Goal: Information Seeking & Learning: Learn about a topic

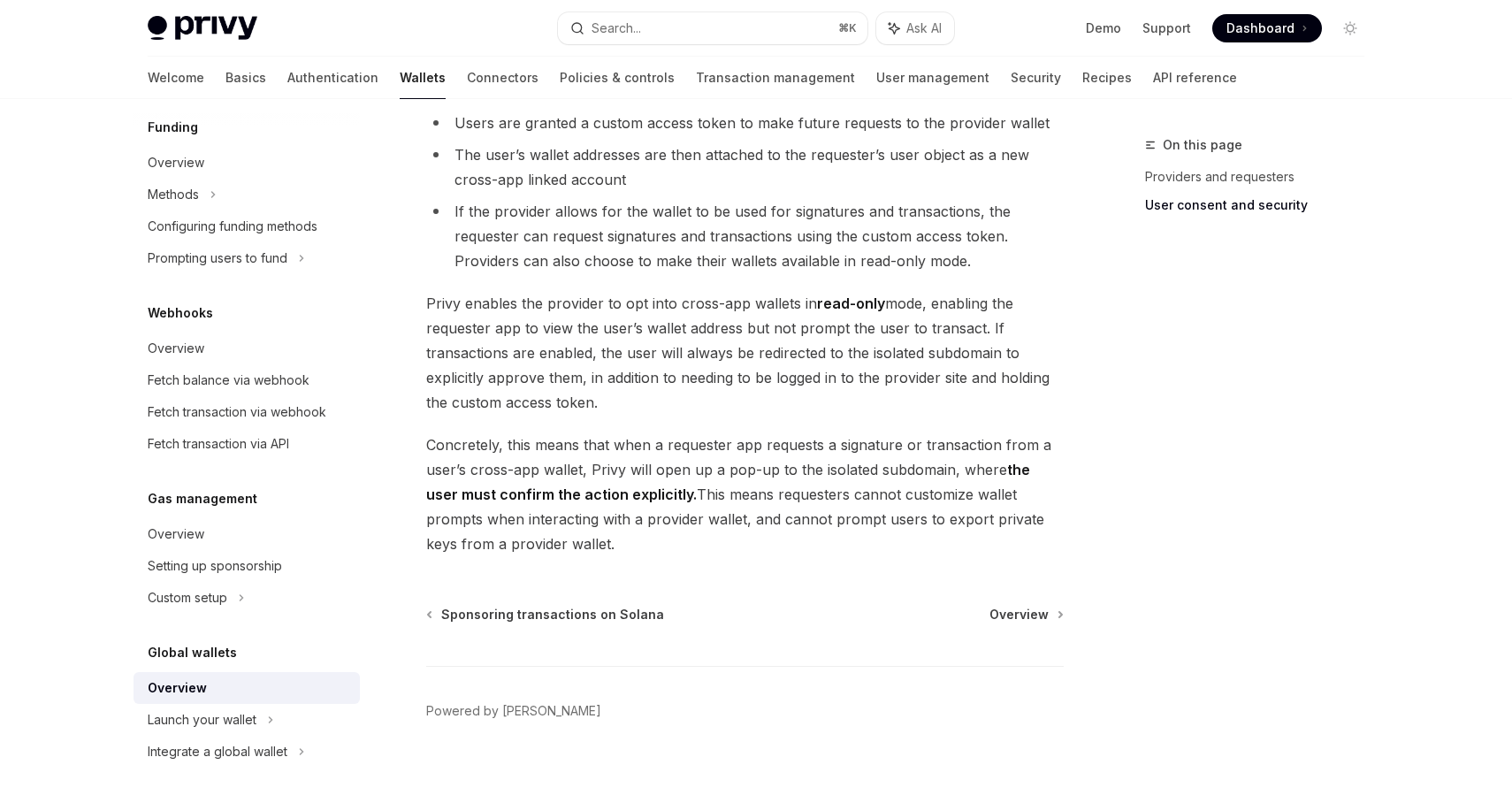
scroll to position [1440, 0]
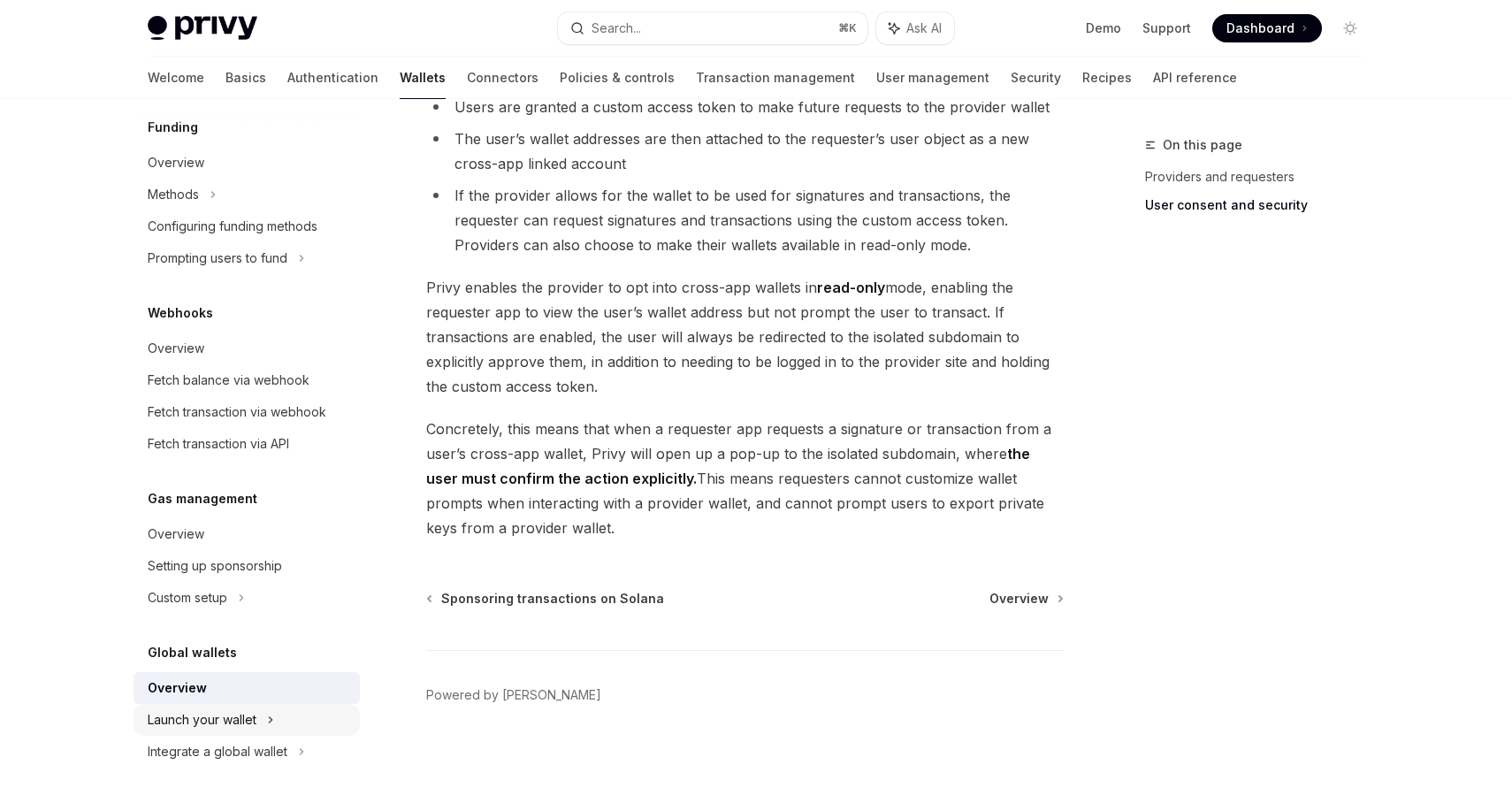
click at [248, 713] on div "Launch your wallet" at bounding box center [202, 720] width 108 height 22
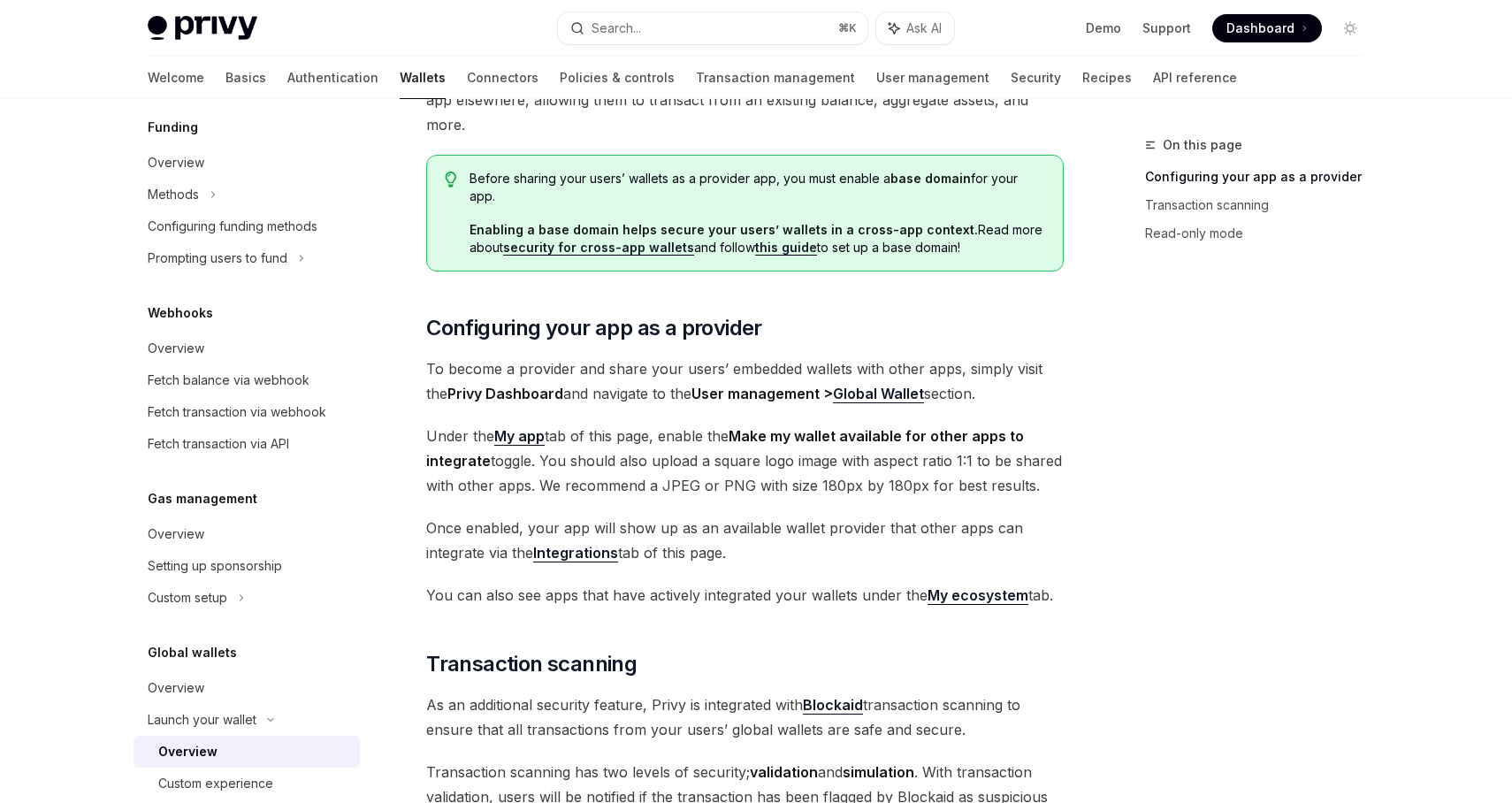
scroll to position [207, 0]
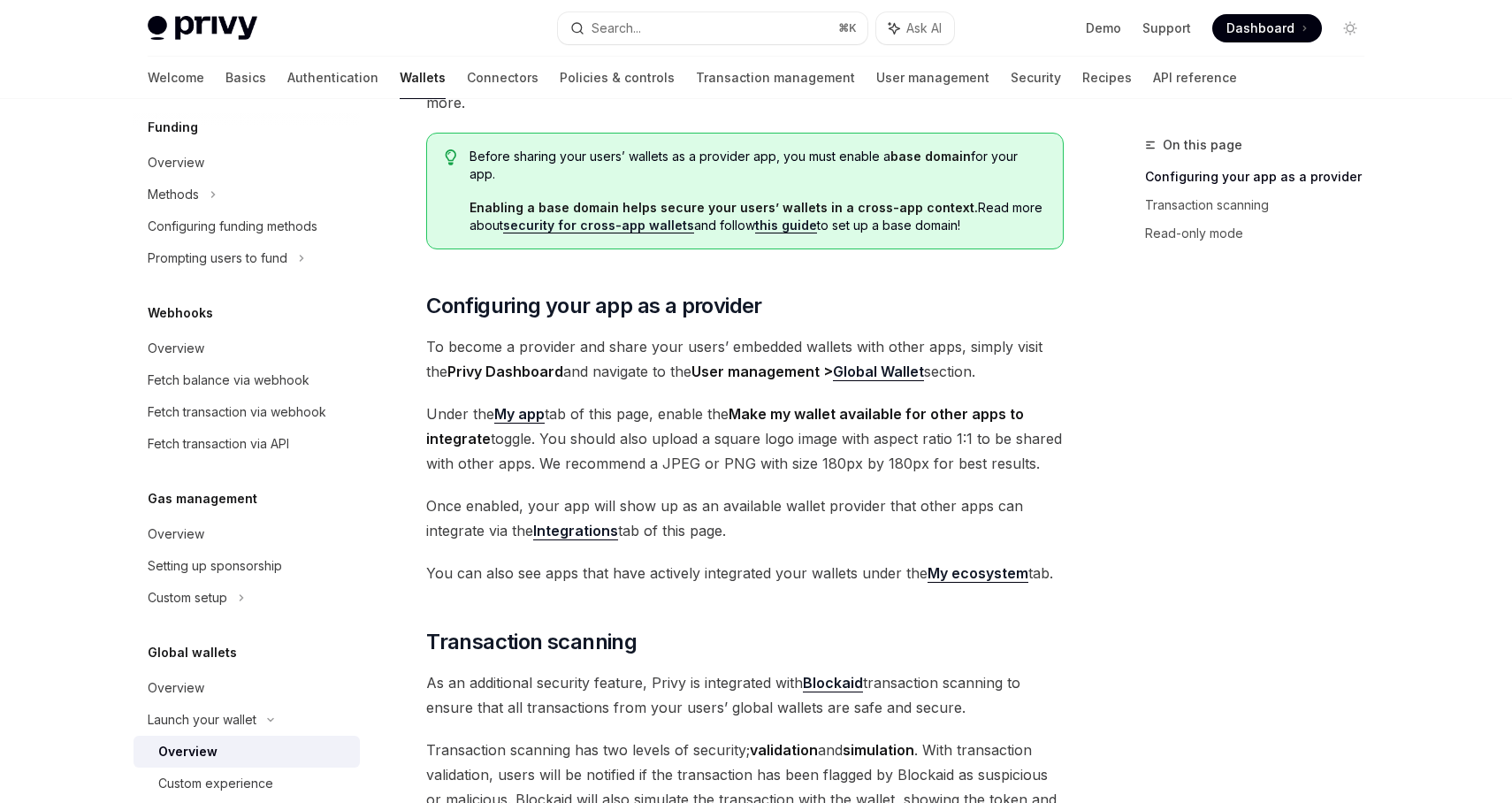
click at [1182, 56] on div "Privy Docs home page Search... ⌘ K Ask AI Demo Support Dashboard Dashboard Sear…" at bounding box center [756, 28] width 1217 height 57
click at [1276, 36] on span "Dashboard" at bounding box center [1260, 28] width 68 height 18
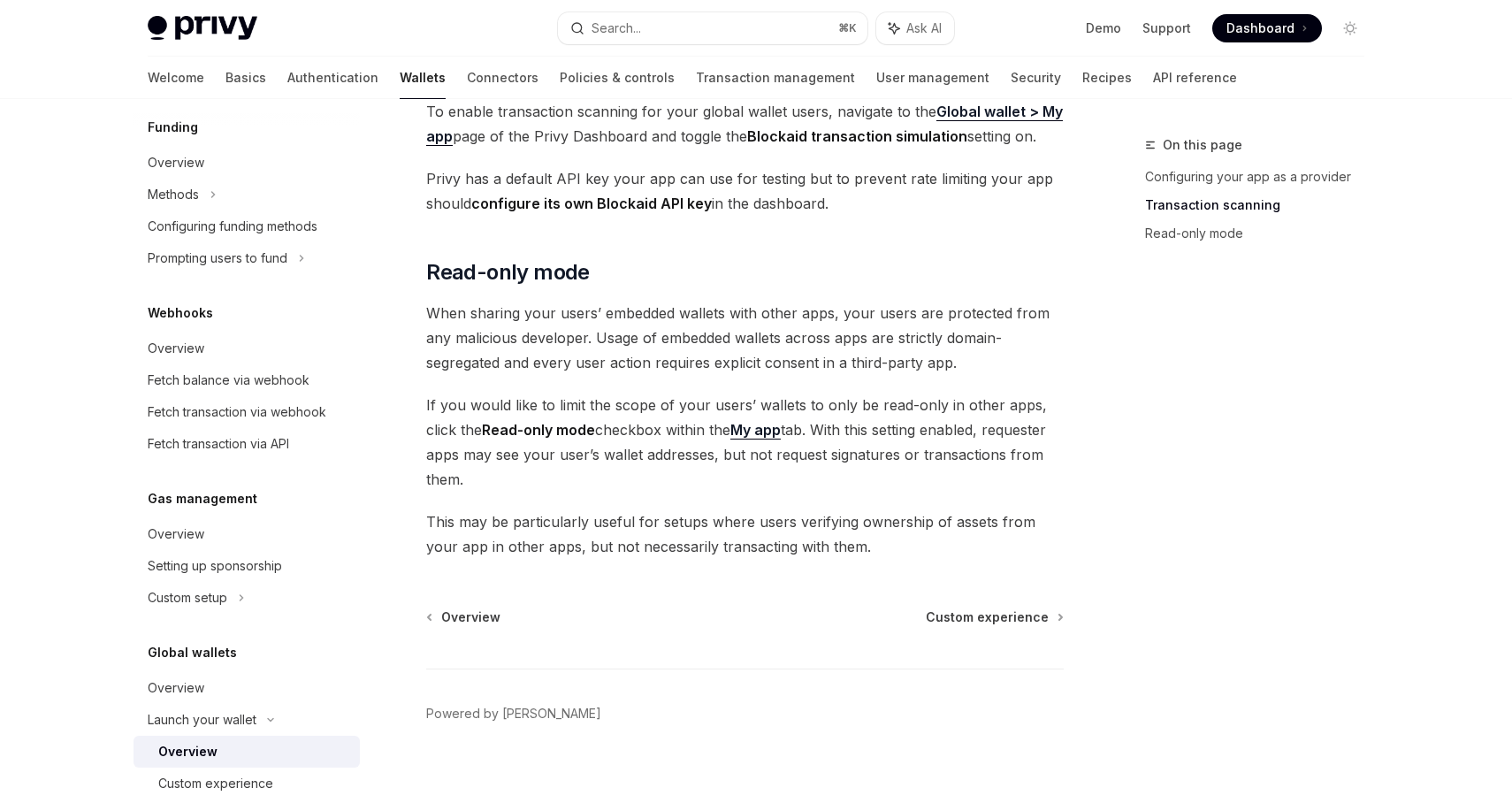
scroll to position [780, 0]
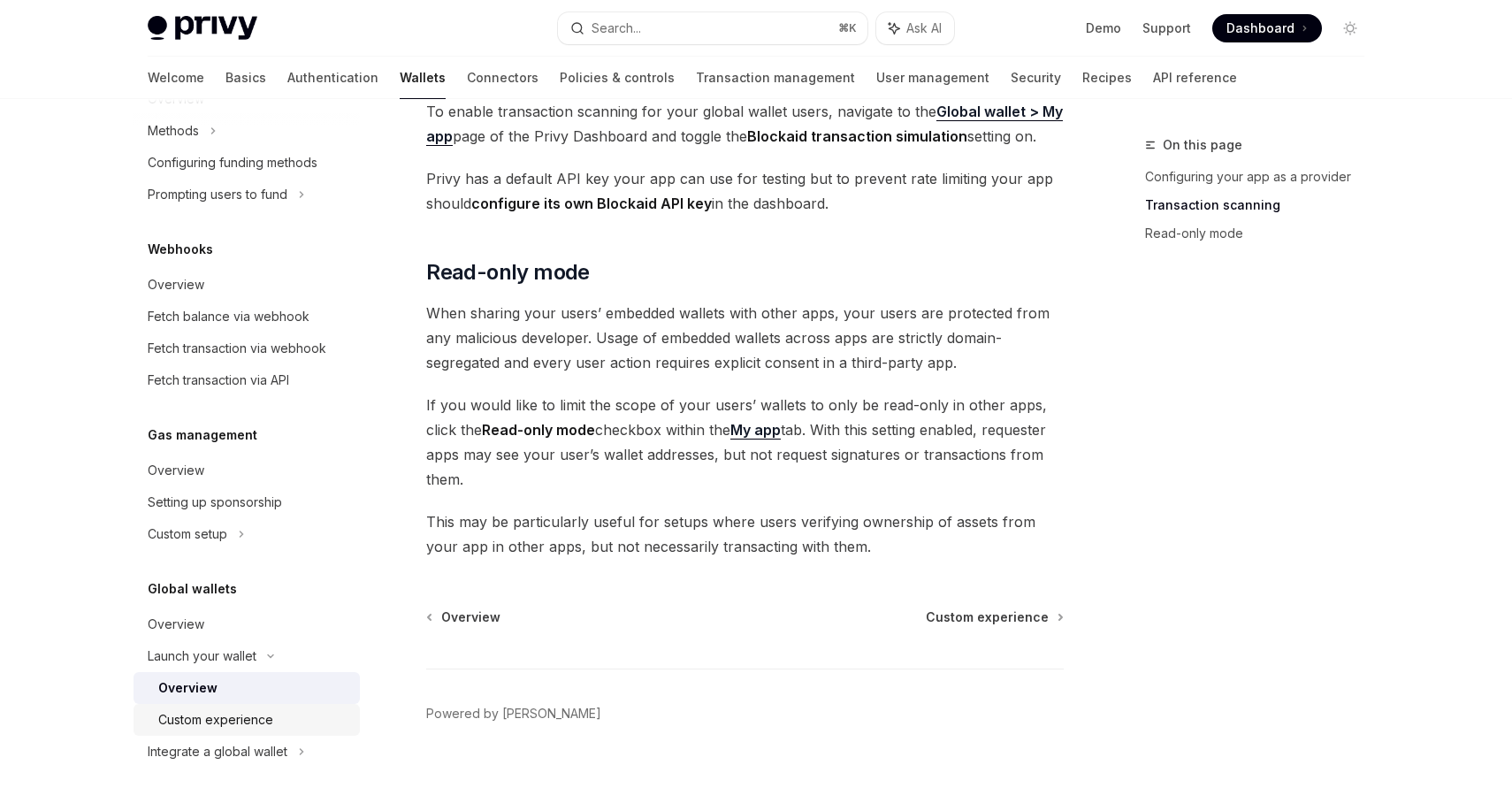
click at [269, 724] on div "Custom experience" at bounding box center [216, 720] width 115 height 22
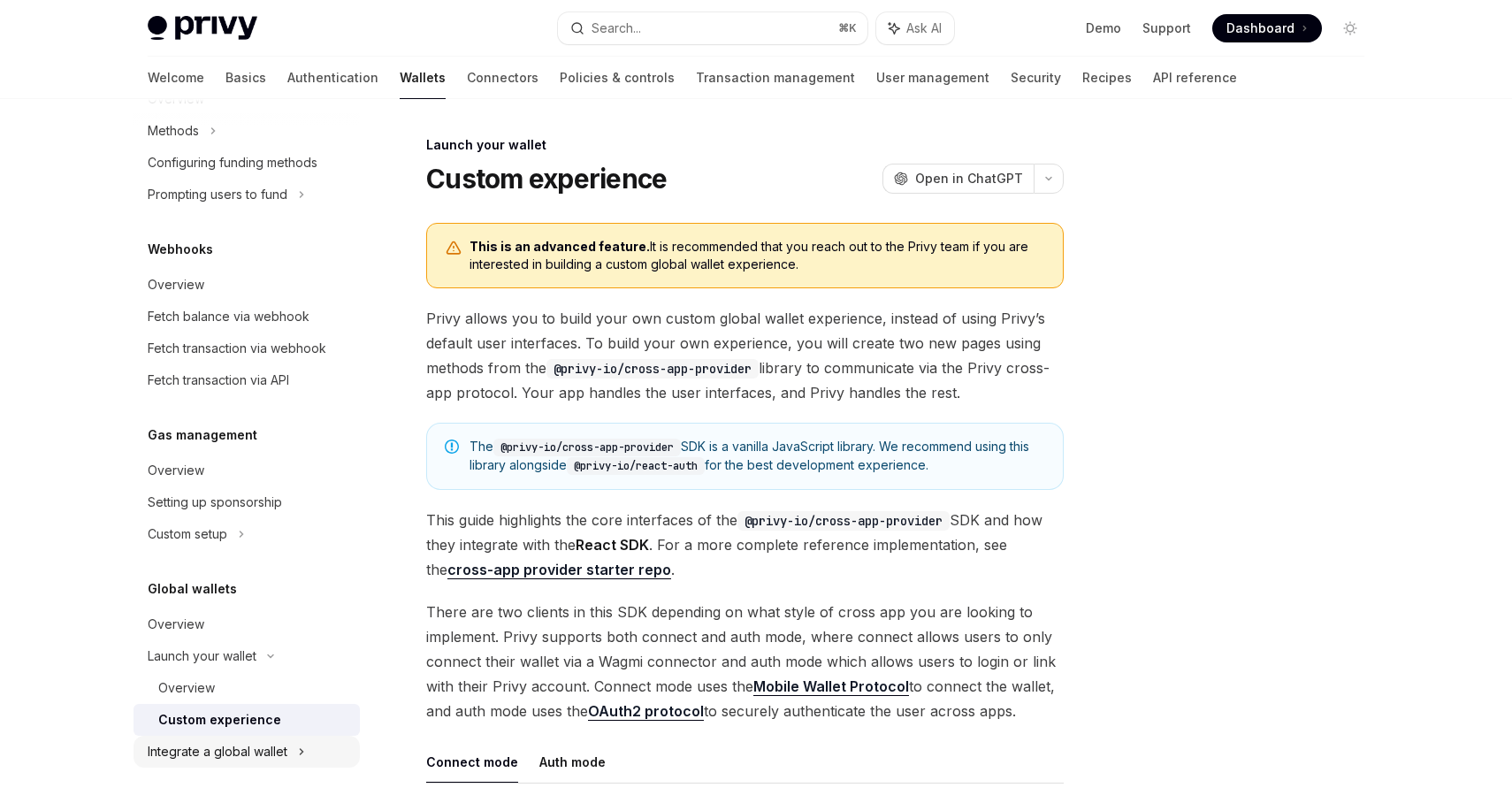
click at [209, 757] on div "Integrate a global wallet" at bounding box center [218, 752] width 139 height 22
type textarea "*"
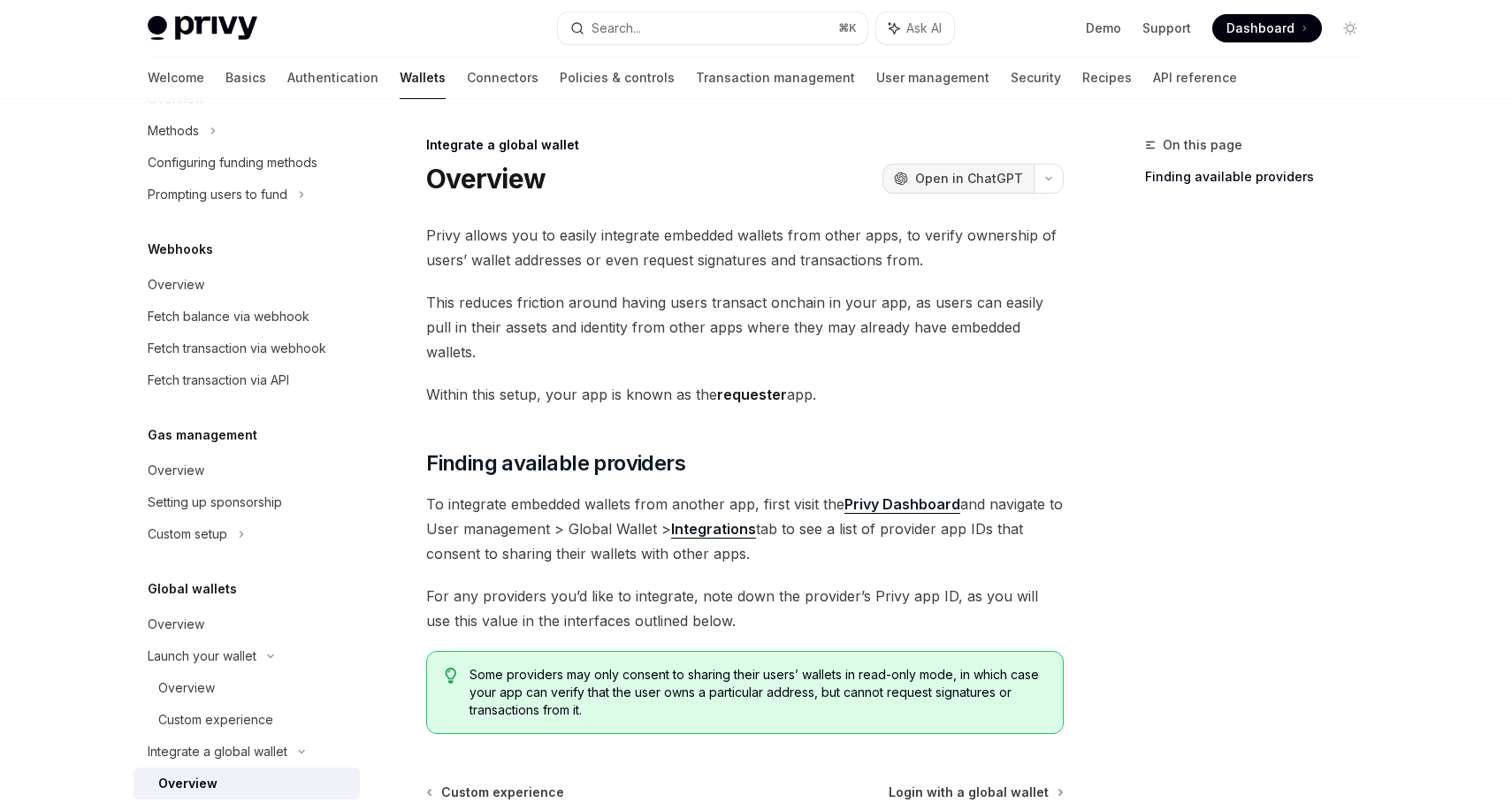
click at [952, 171] on span "Open in ChatGPT" at bounding box center [969, 178] width 108 height 18
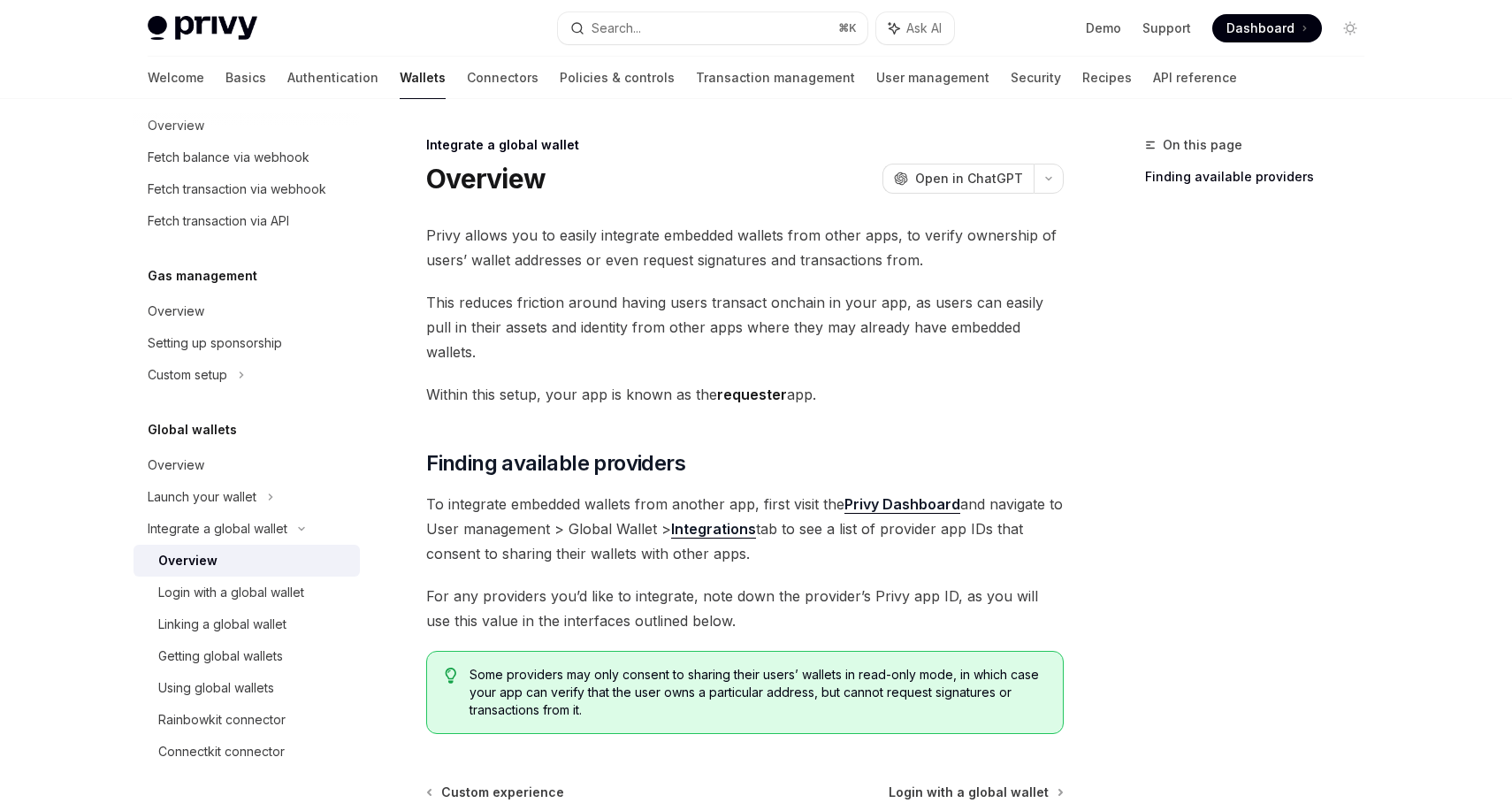
scroll to position [169, 0]
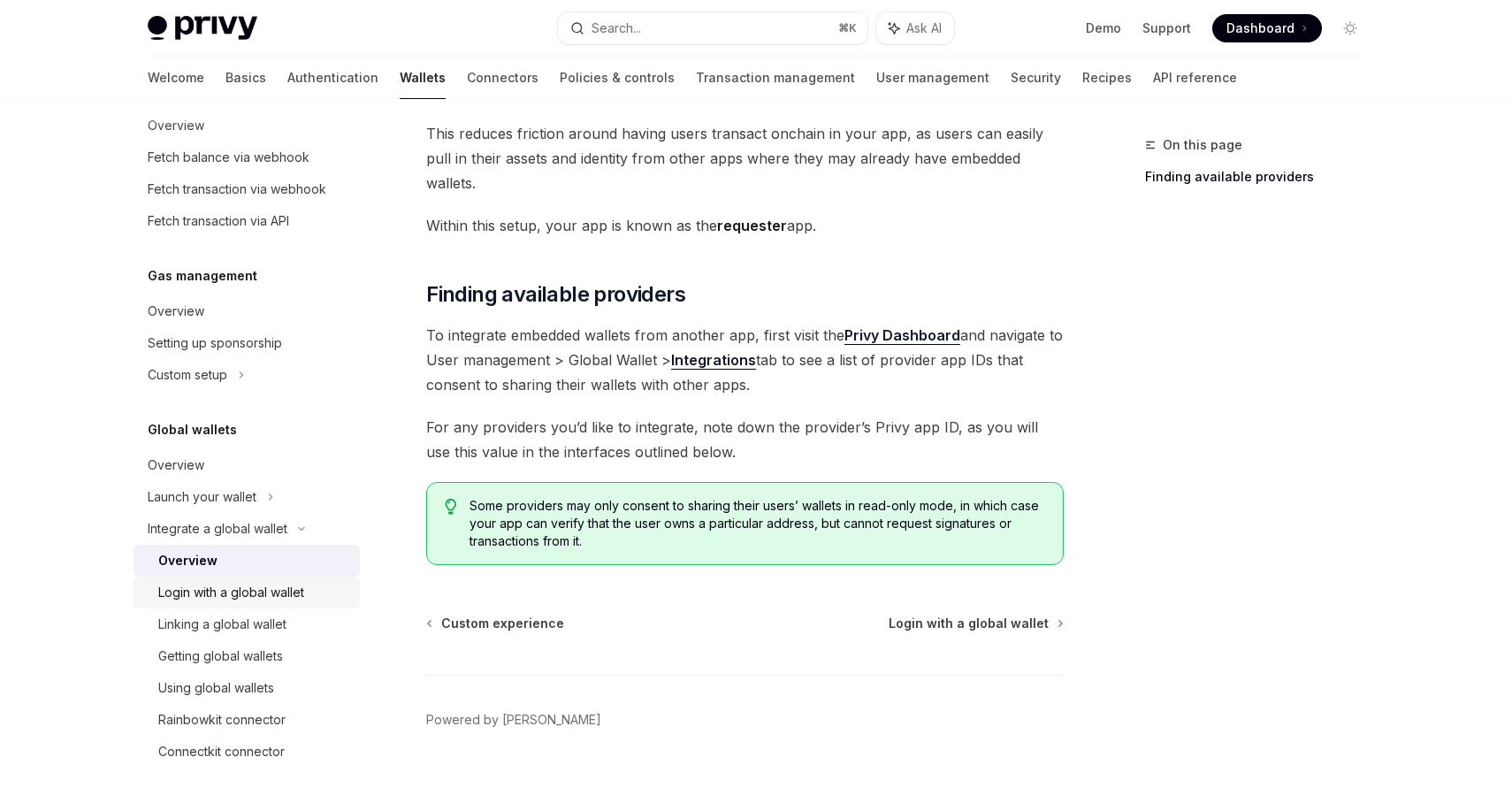
click at [269, 593] on div "Login with a global wallet" at bounding box center [231, 593] width 146 height 22
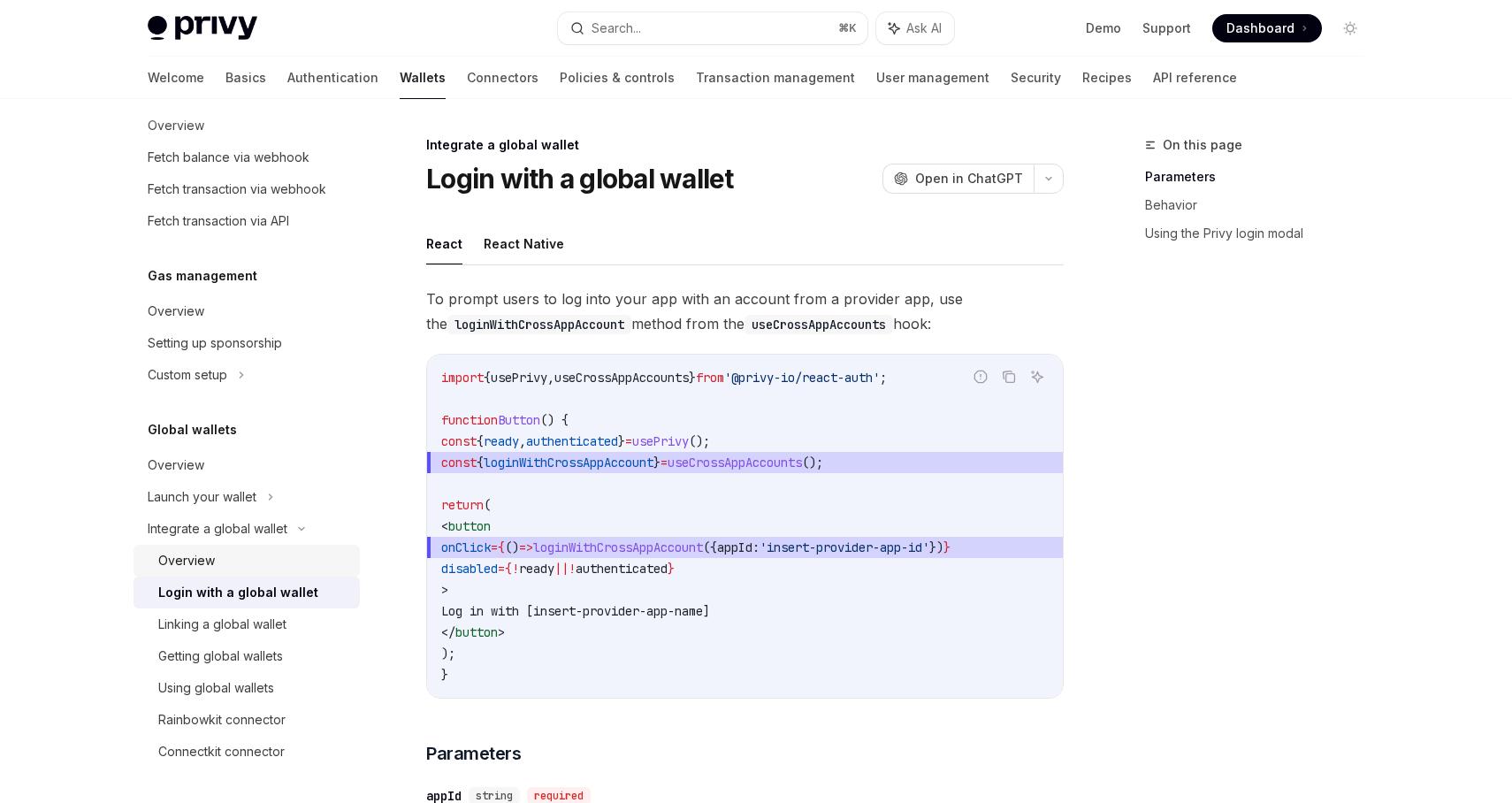
click at [260, 562] on div "Overview" at bounding box center [253, 561] width 191 height 22
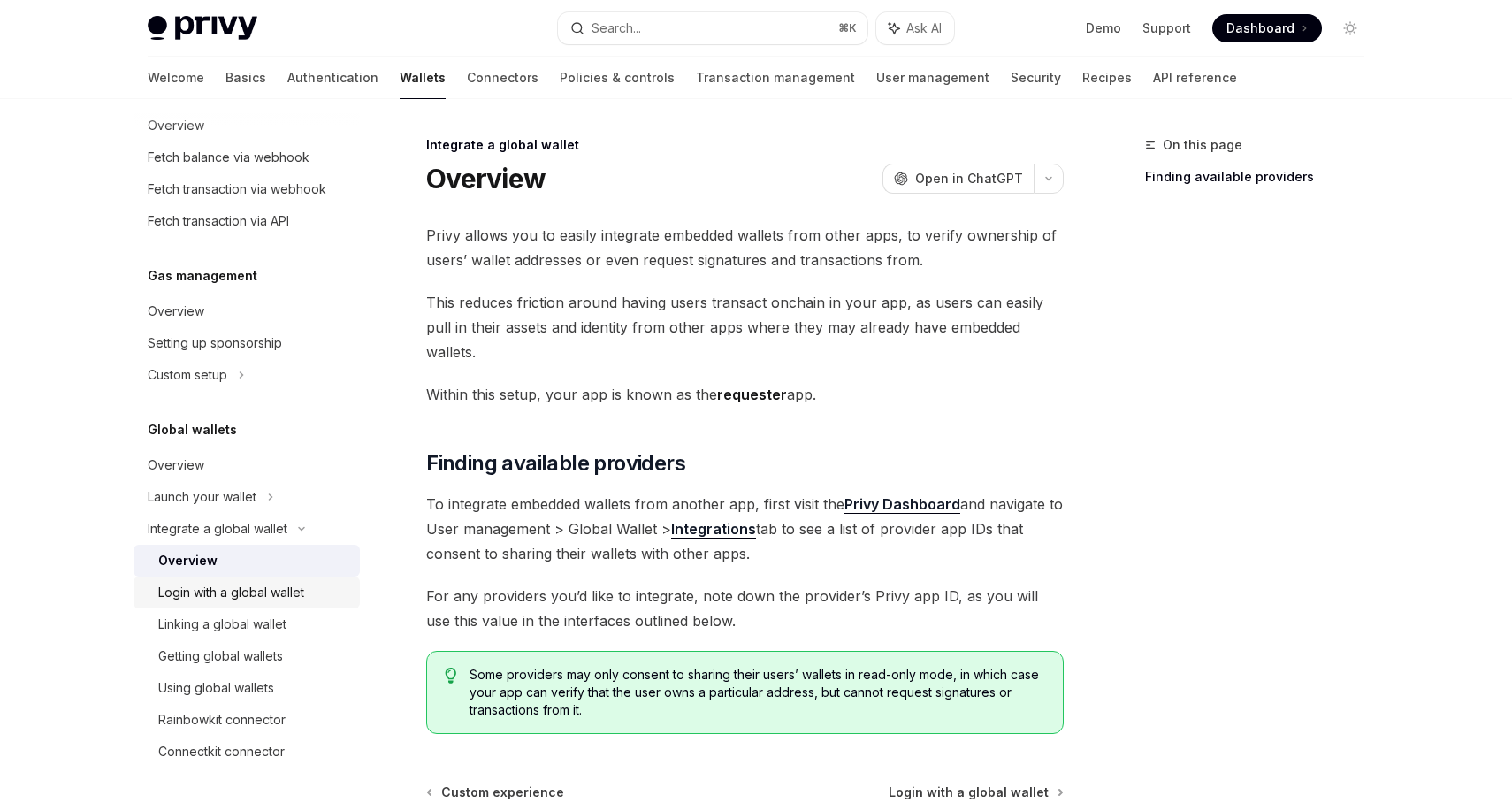
click at [246, 579] on link "Login with a global wallet" at bounding box center [247, 593] width 226 height 32
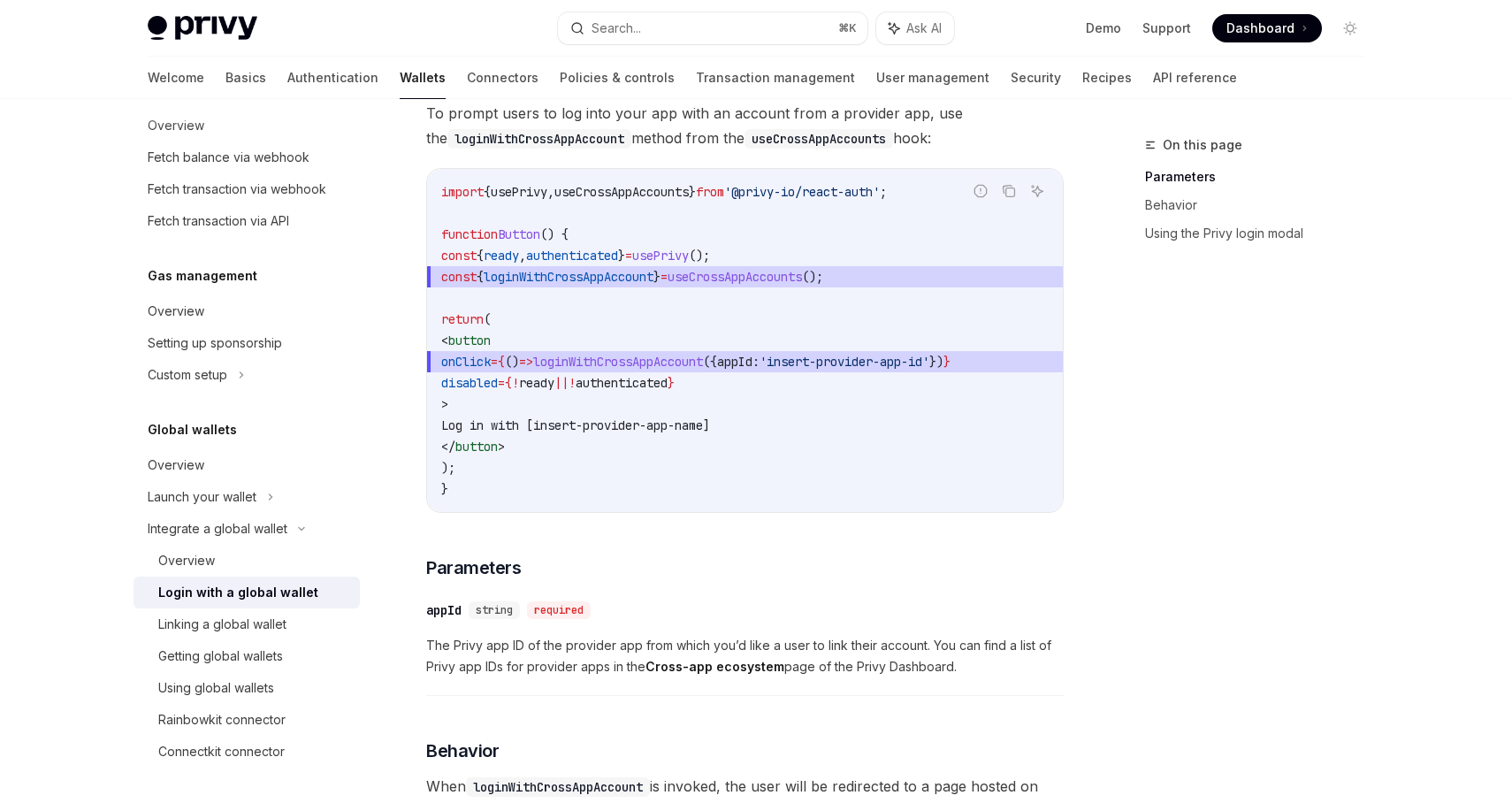
scroll to position [275, 0]
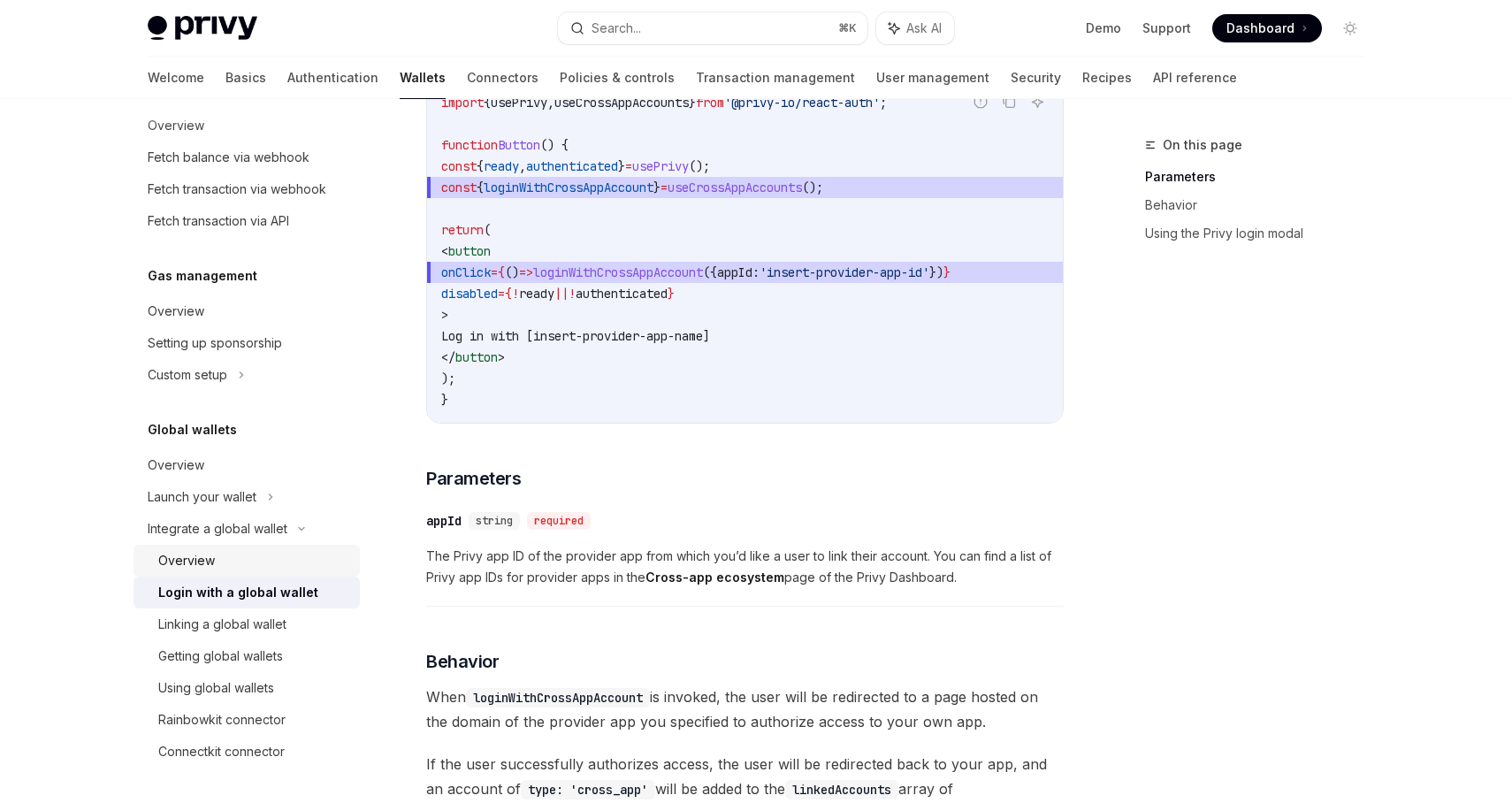
click at [226, 560] on div "Overview" at bounding box center [253, 561] width 191 height 22
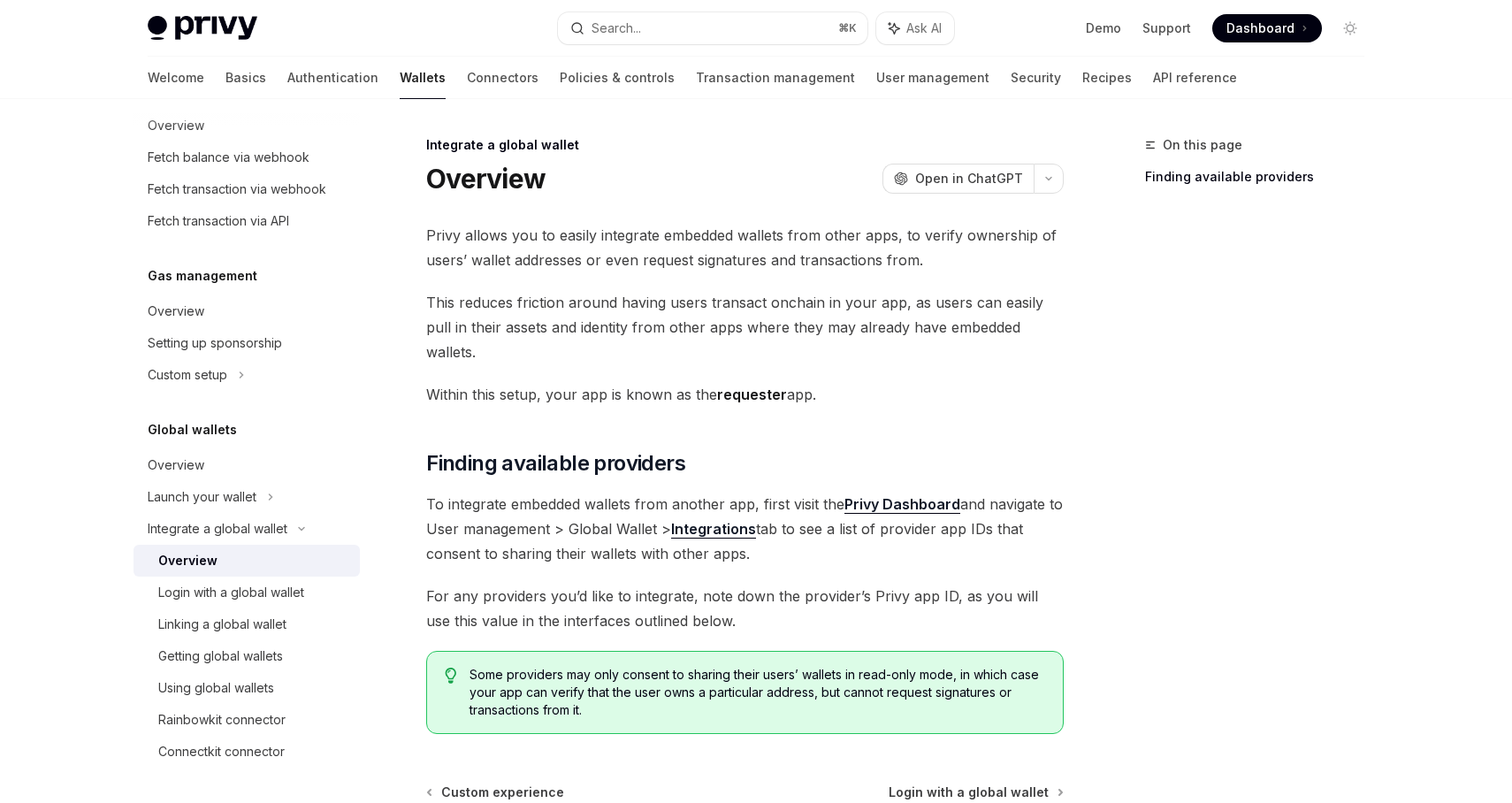
click at [751, 520] on strong "Integrations" at bounding box center [714, 529] width 85 height 18
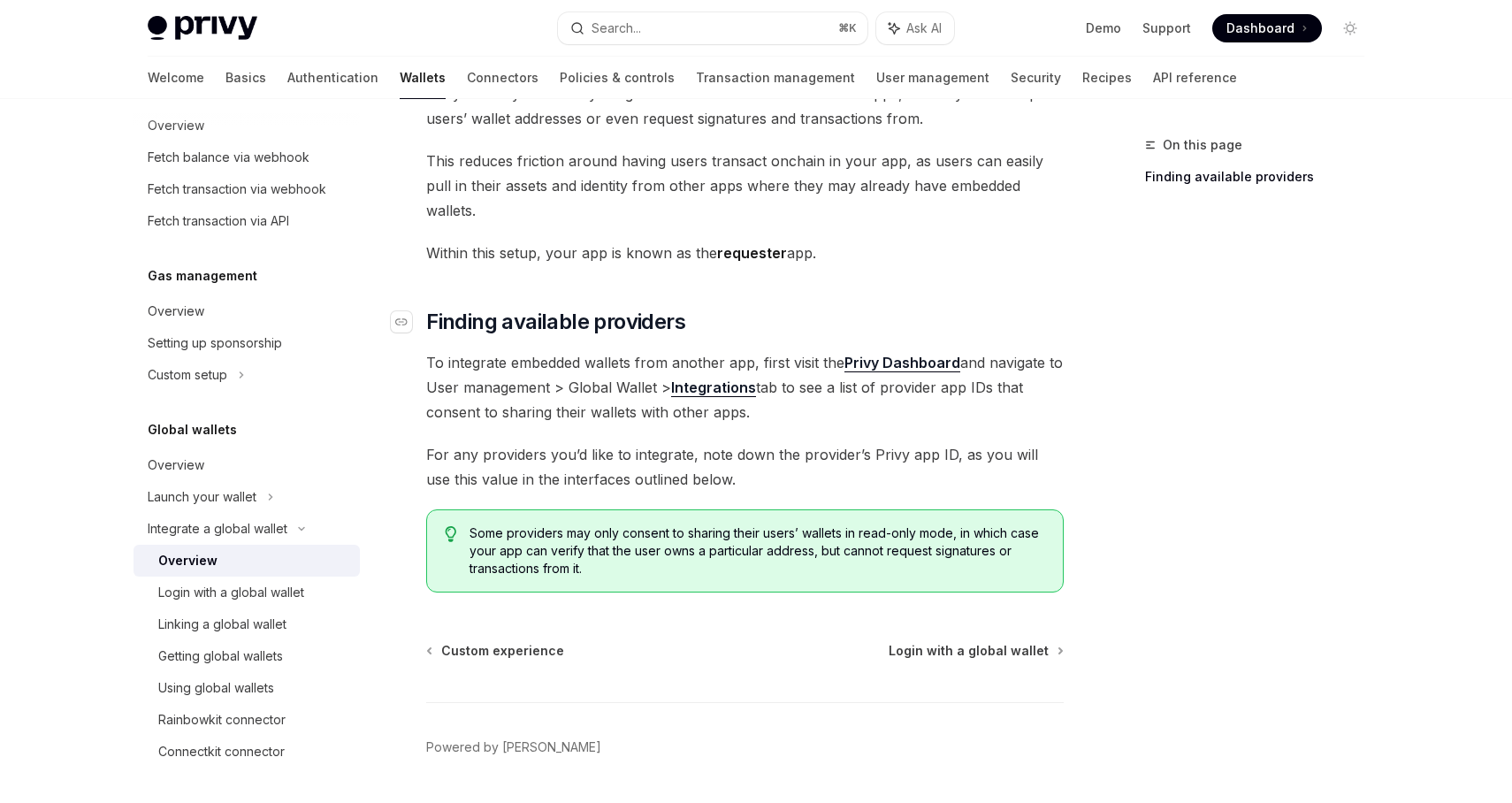
scroll to position [157, 0]
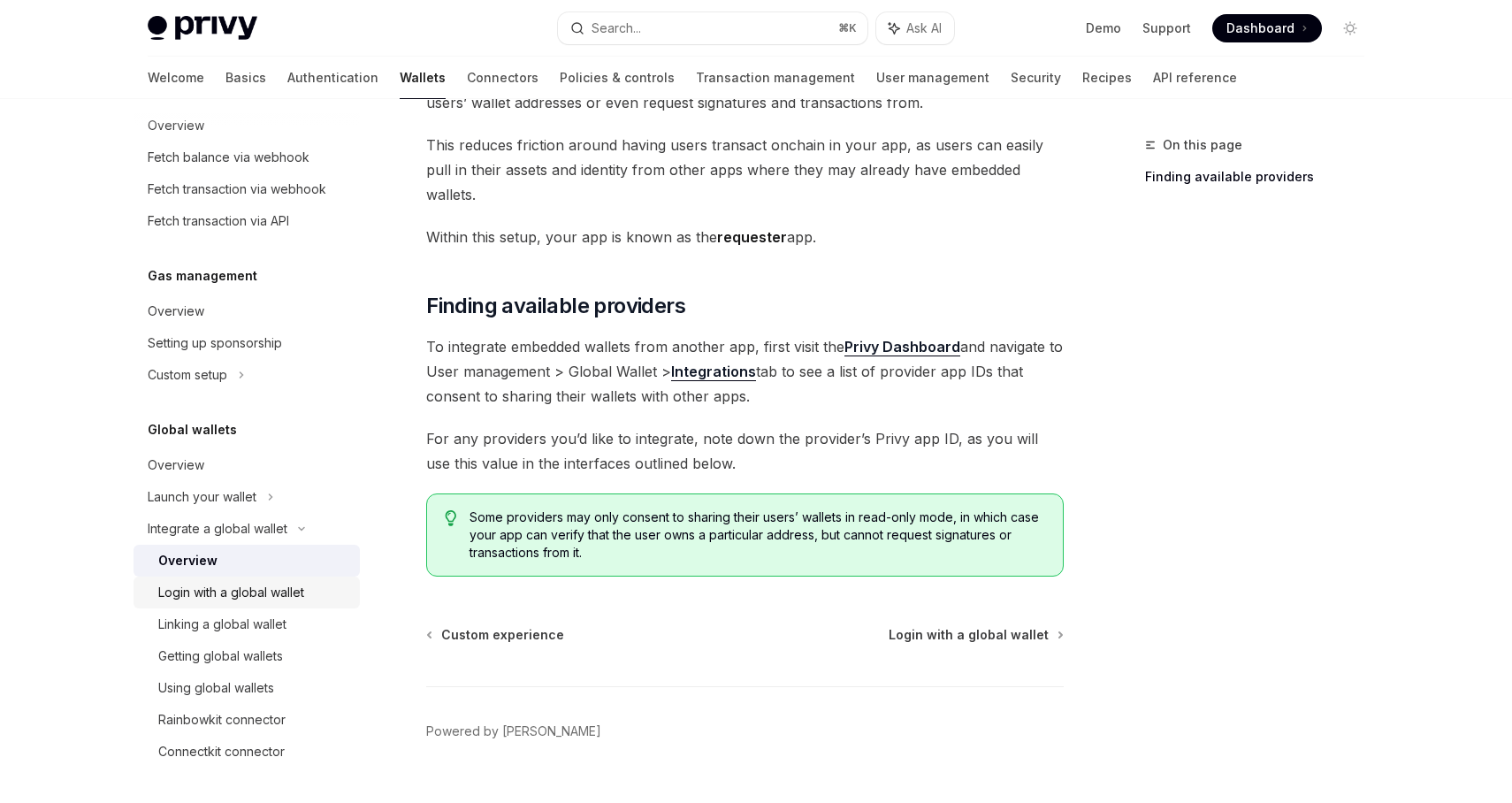
click at [248, 592] on div "Login with a global wallet" at bounding box center [231, 593] width 146 height 22
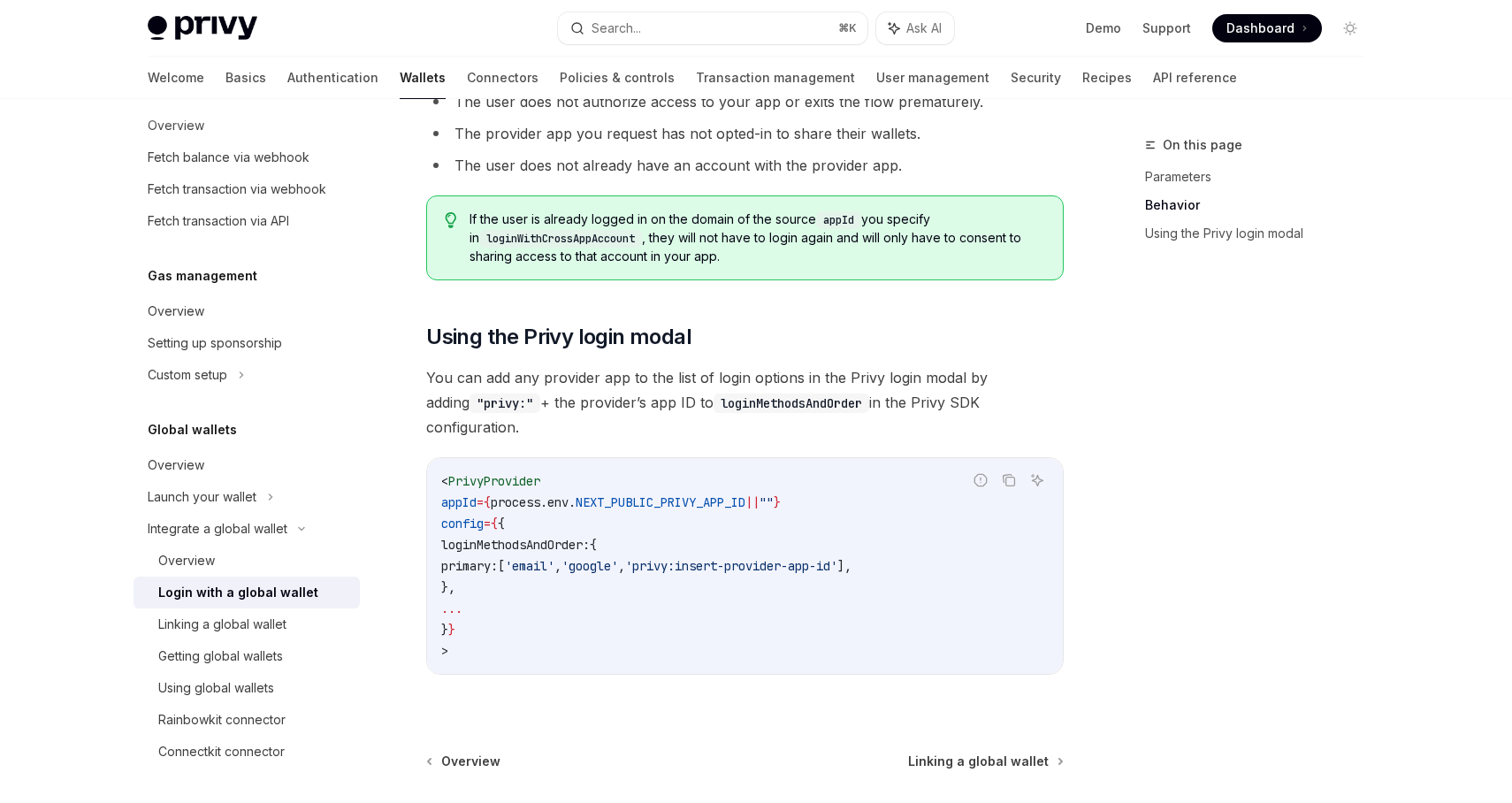
scroll to position [1188, 0]
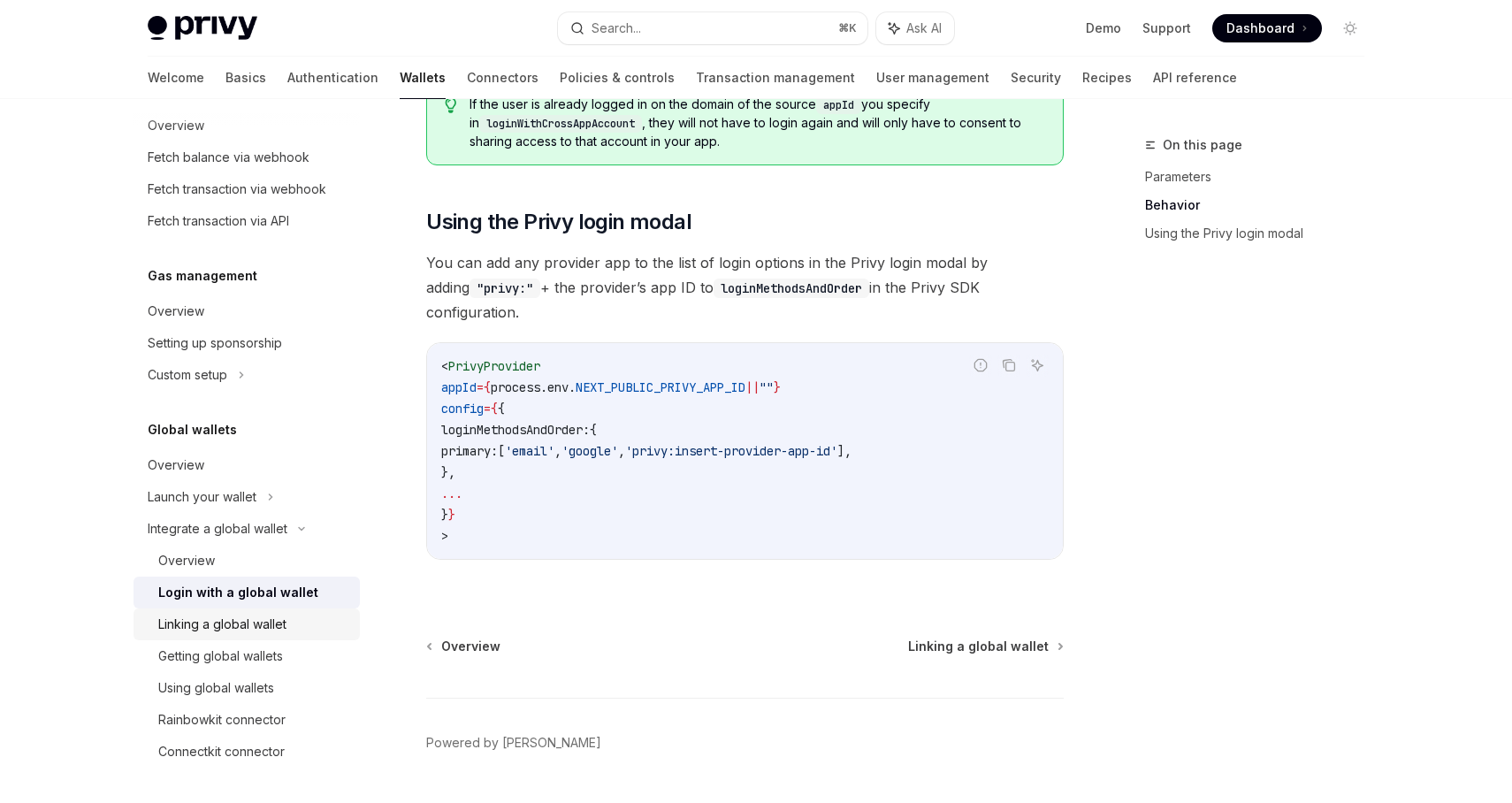
click at [244, 628] on div "Linking a global wallet" at bounding box center [222, 625] width 128 height 22
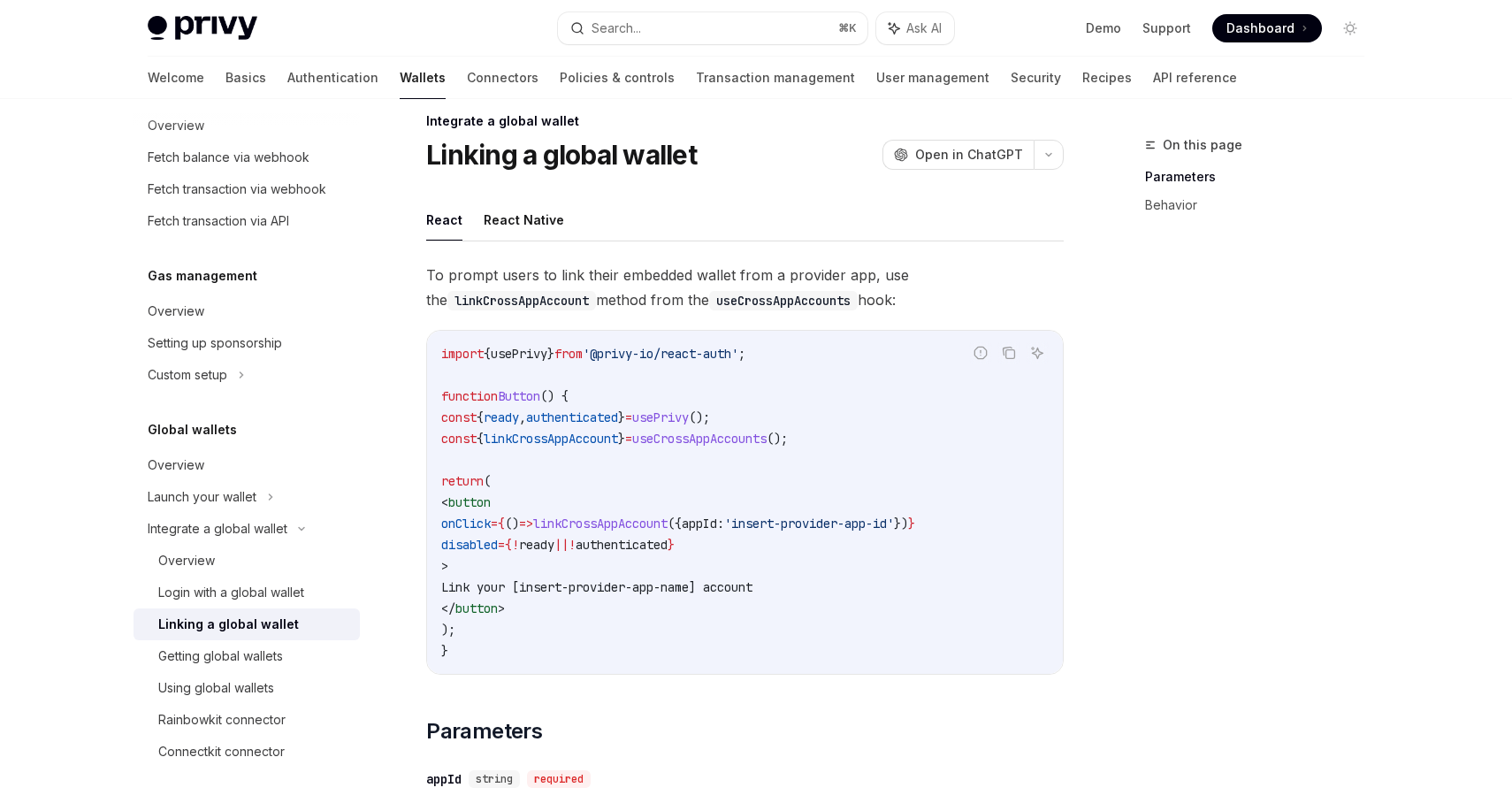
scroll to position [25, 0]
click at [262, 669] on link "Getting global wallets" at bounding box center [247, 657] width 226 height 32
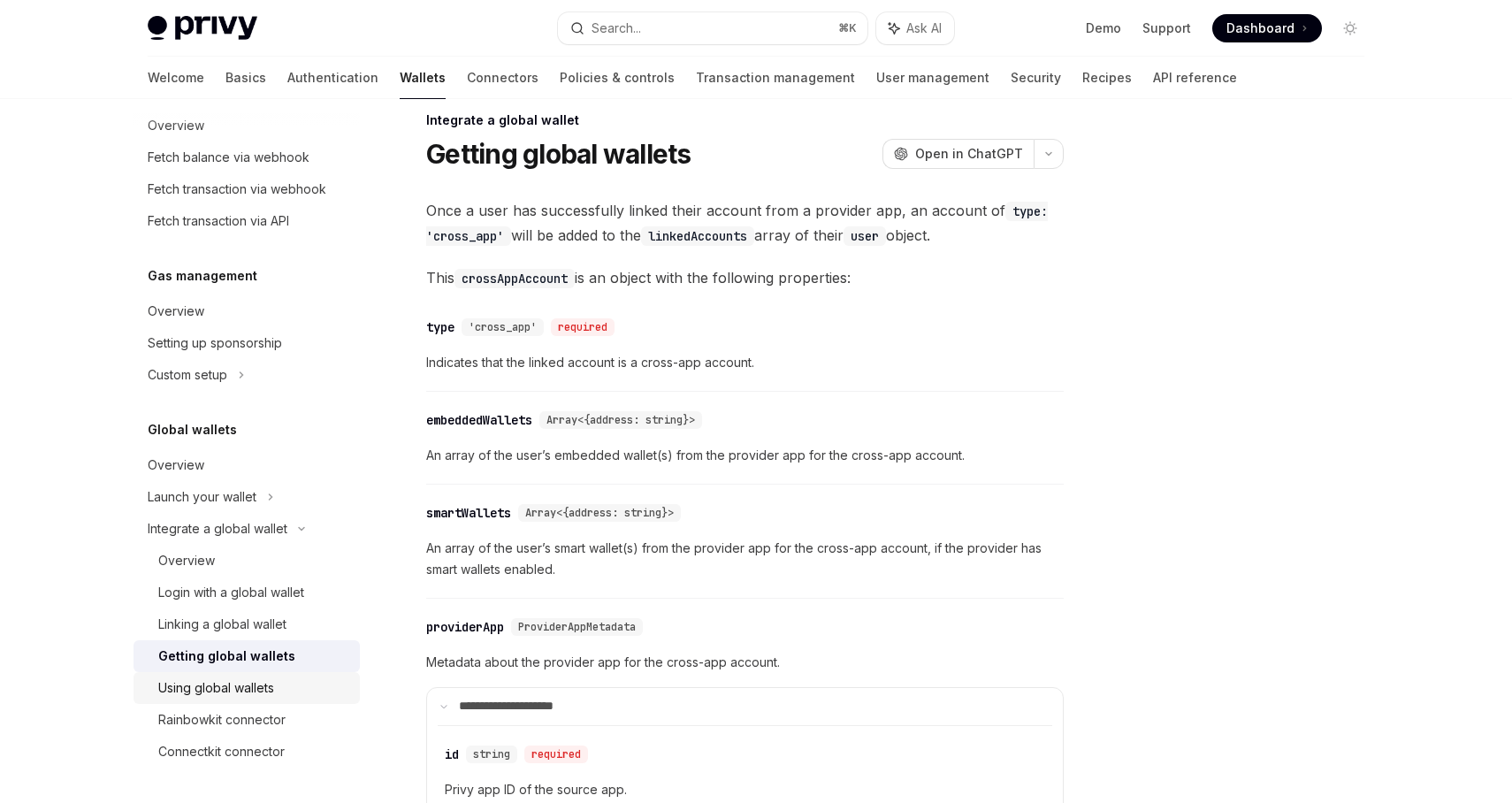
click at [278, 690] on div "Using global wallets" at bounding box center [253, 688] width 191 height 22
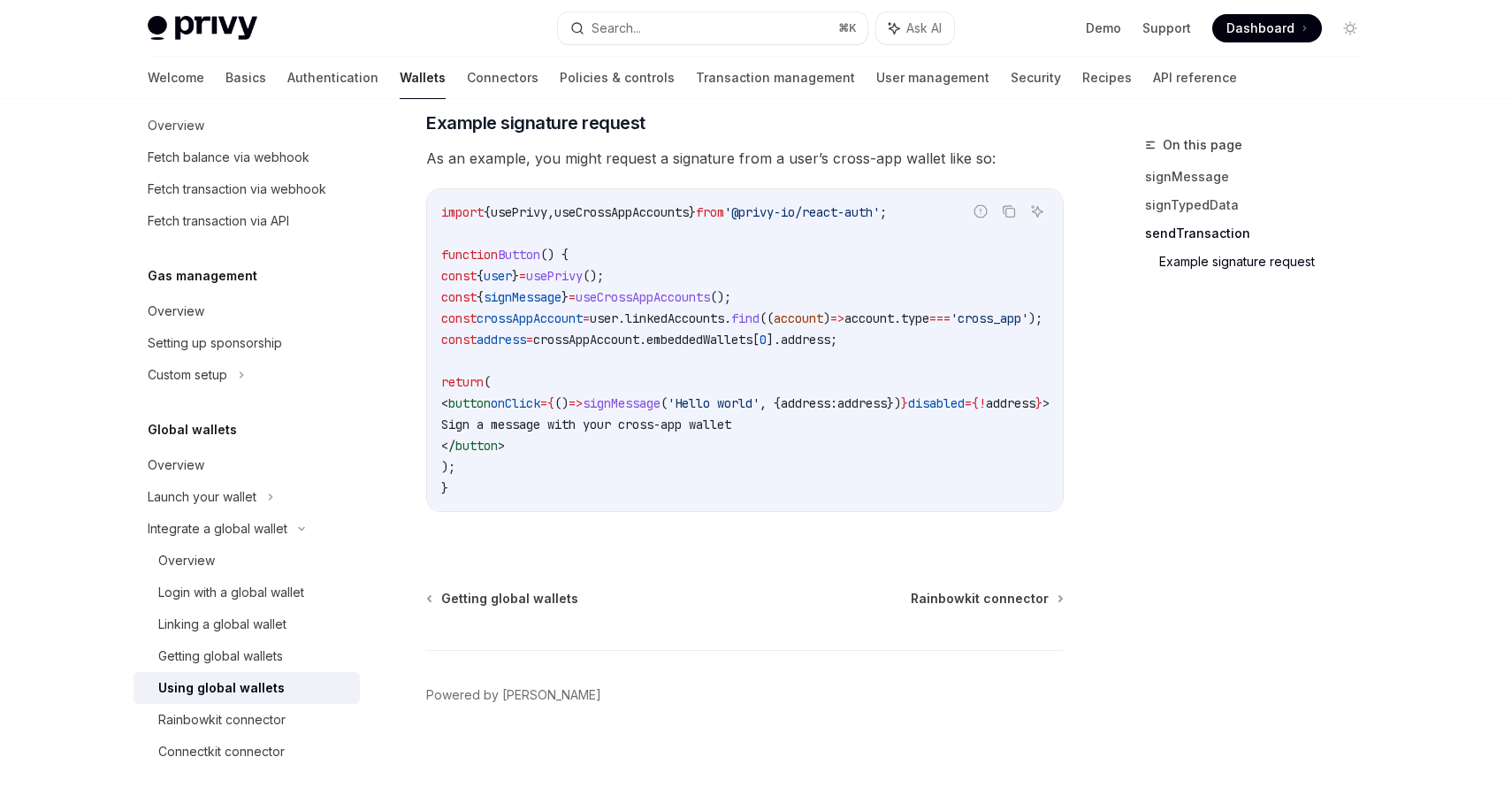
scroll to position [3053, 0]
click at [252, 714] on div "Rainbowkit connector" at bounding box center [221, 720] width 127 height 22
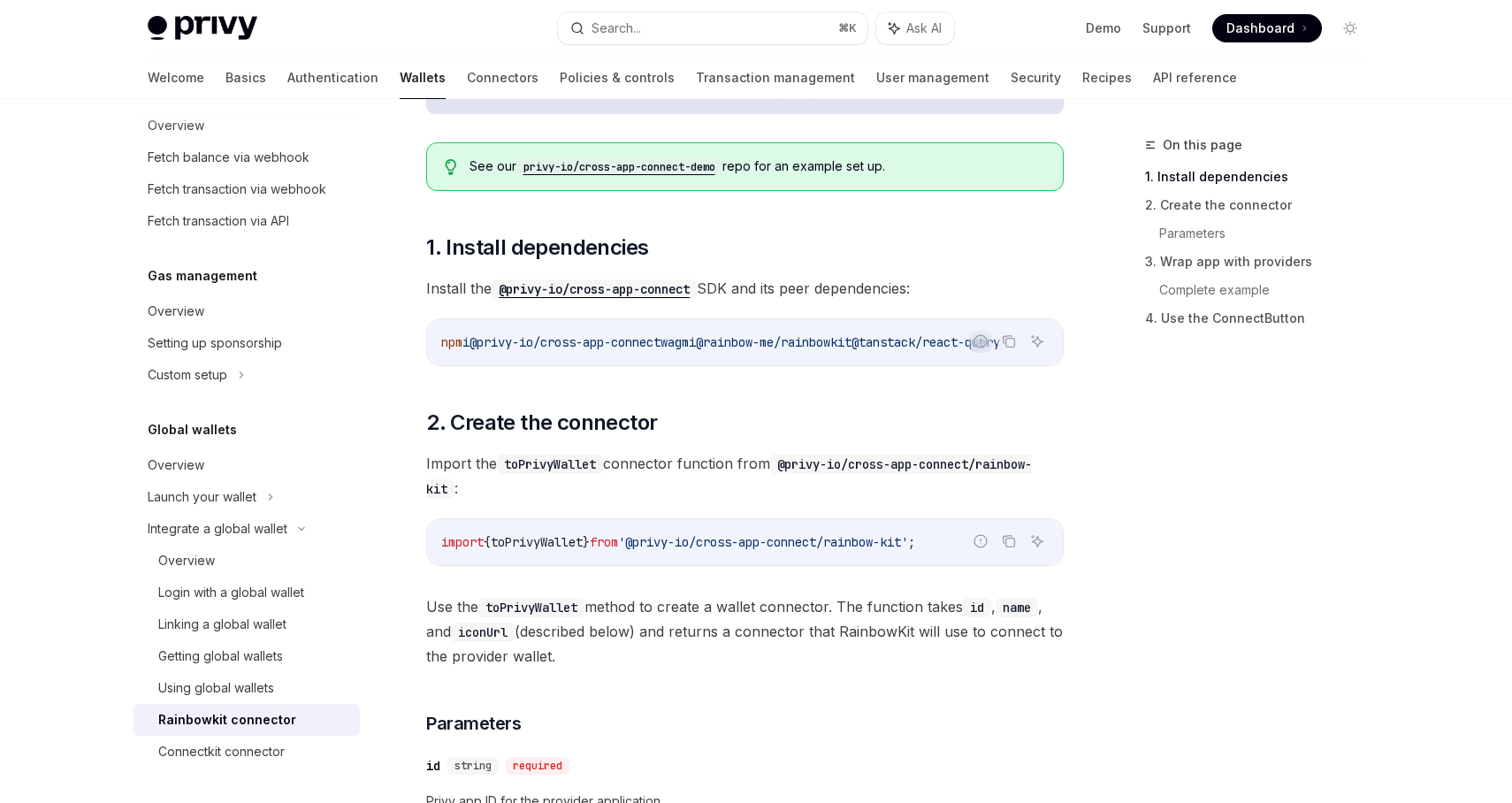
scroll to position [819, 0]
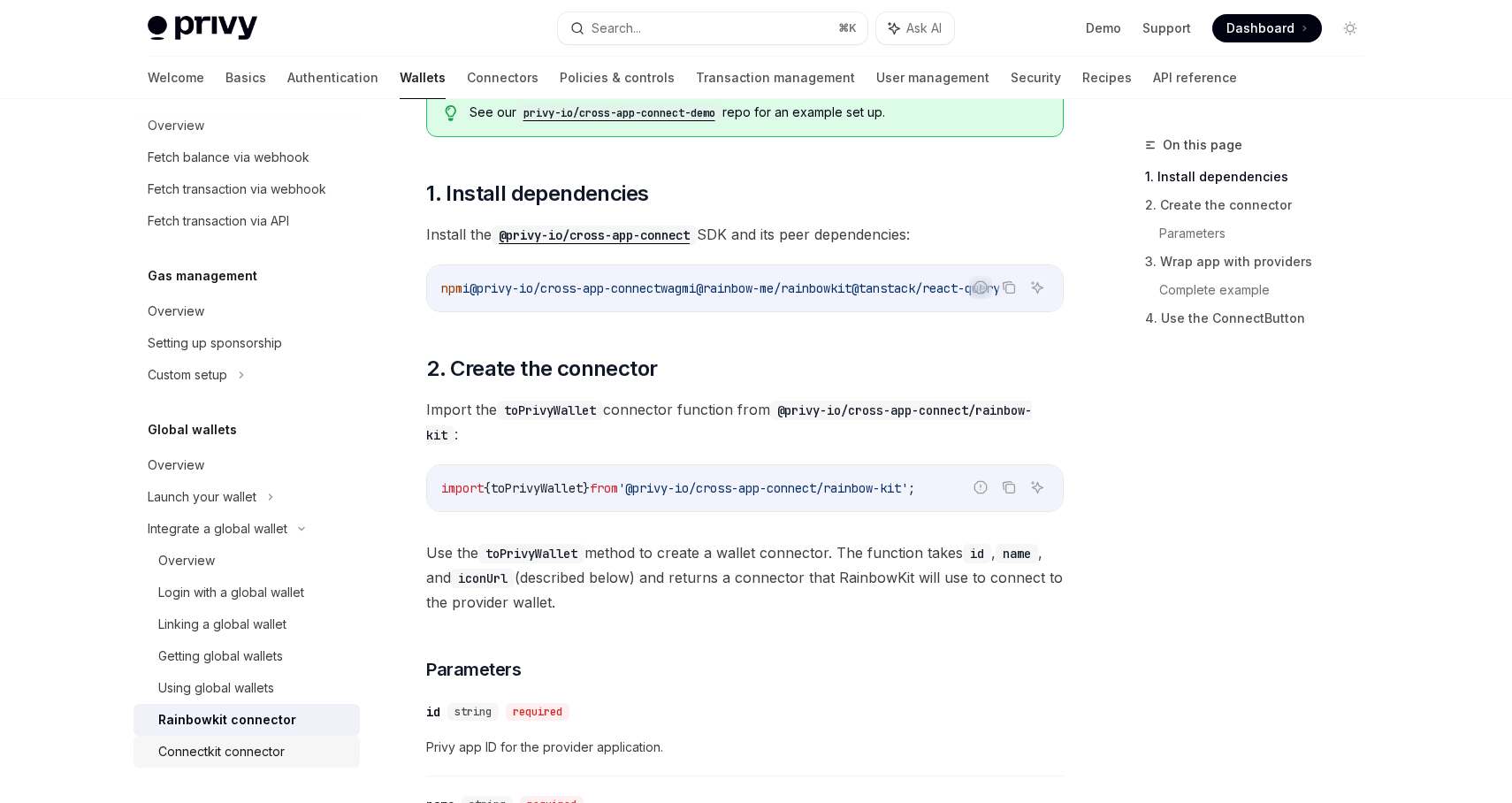
click at [257, 746] on div "Connectkit connector" at bounding box center [221, 752] width 126 height 22
type textarea "*"
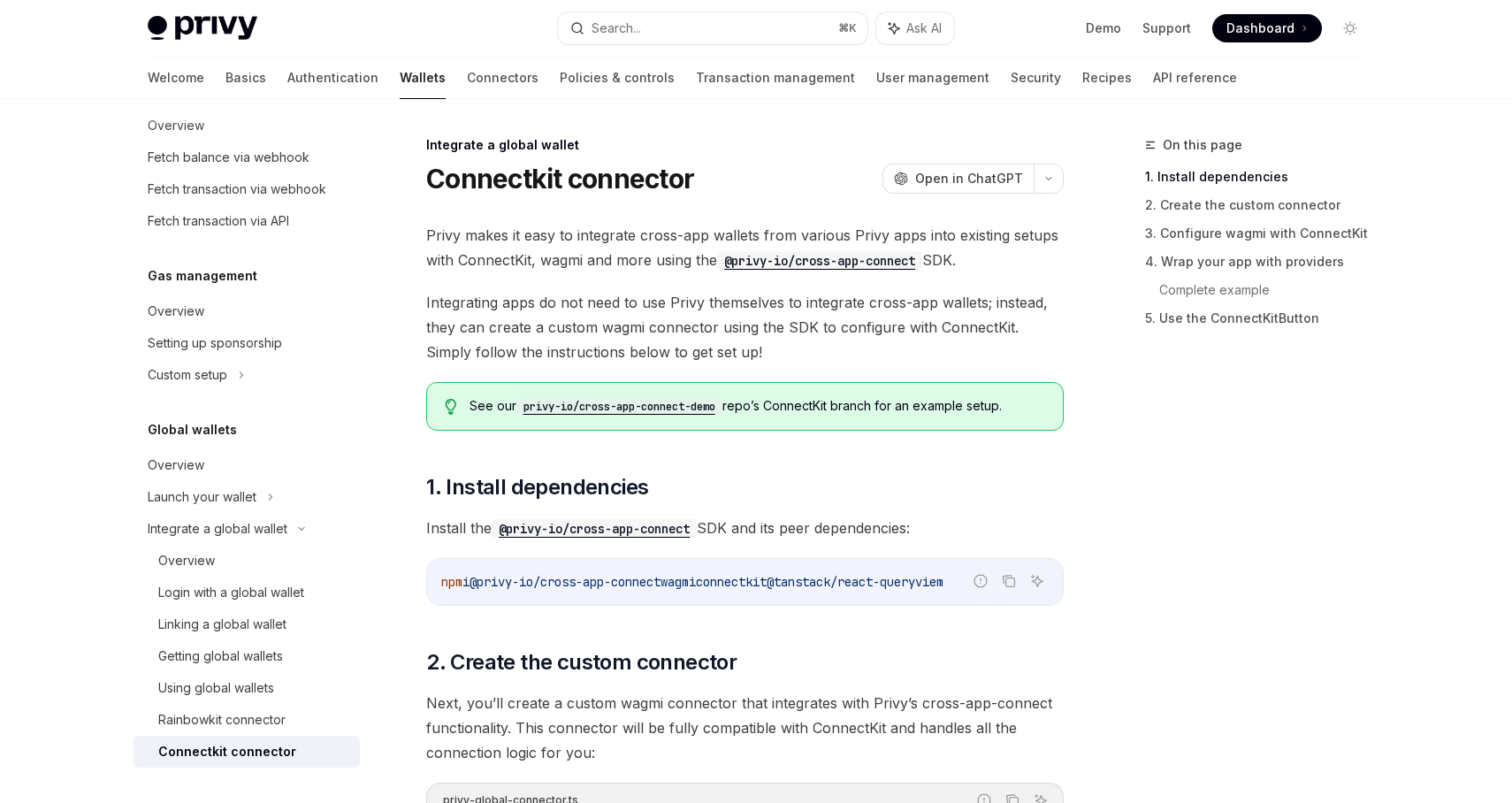
click at [634, 404] on code "privy-io/cross-app-connect-demo" at bounding box center [619, 406] width 206 height 18
drag, startPoint x: 575, startPoint y: 234, endPoint x: 758, endPoint y: 237, distance: 183.0
click at [758, 237] on span "Privy makes it easy to integrate cross-app wallets from various Privy apps into…" at bounding box center [744, 248] width 638 height 50
copy span "integrate cross-app wallets"
drag, startPoint x: 421, startPoint y: 145, endPoint x: 761, endPoint y: 181, distance: 341.9
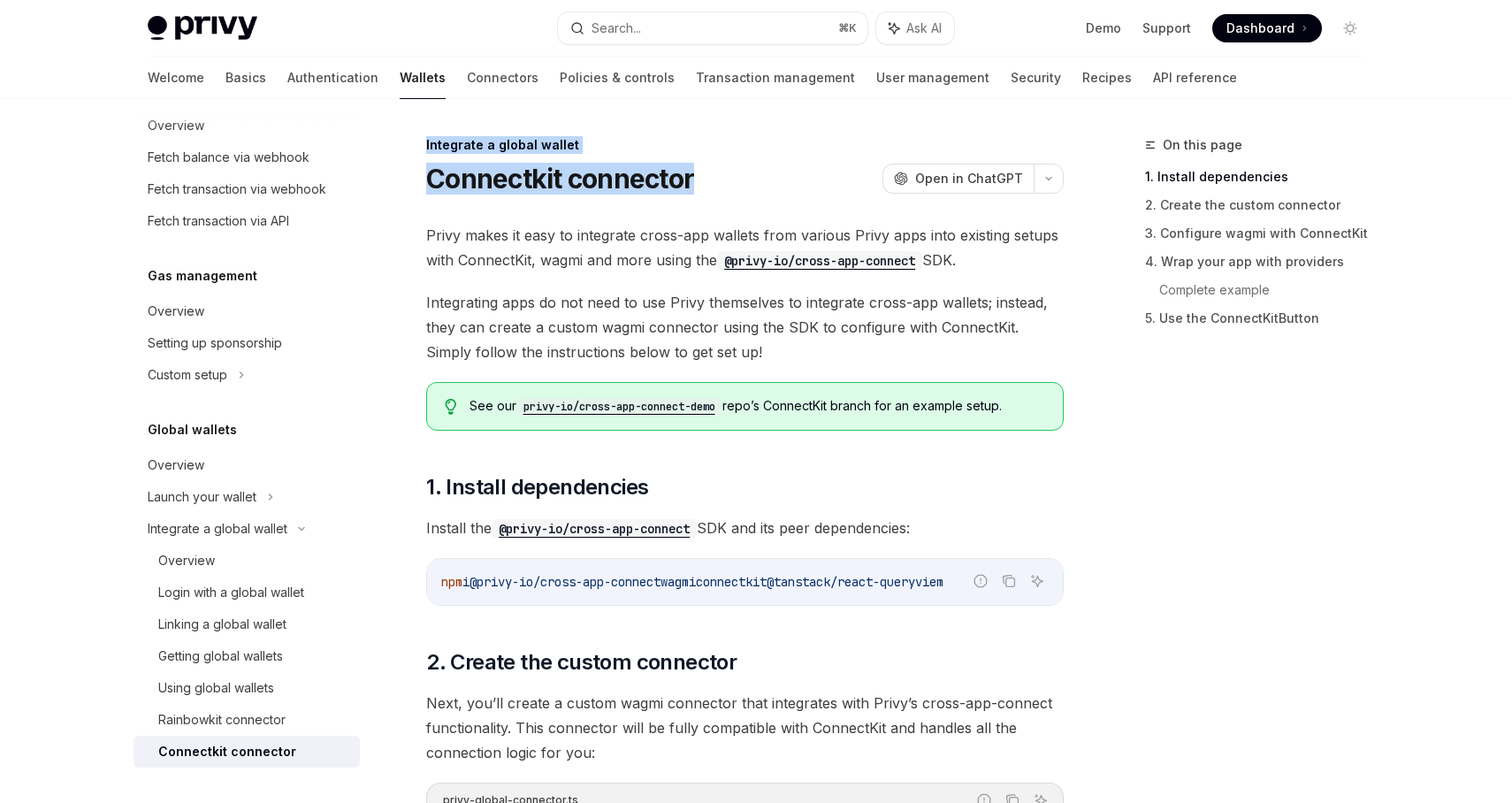
click at [761, 181] on div "Connectkit connector OpenAI Open in ChatGPT" at bounding box center [744, 179] width 638 height 32
